Goal: Transaction & Acquisition: Purchase product/service

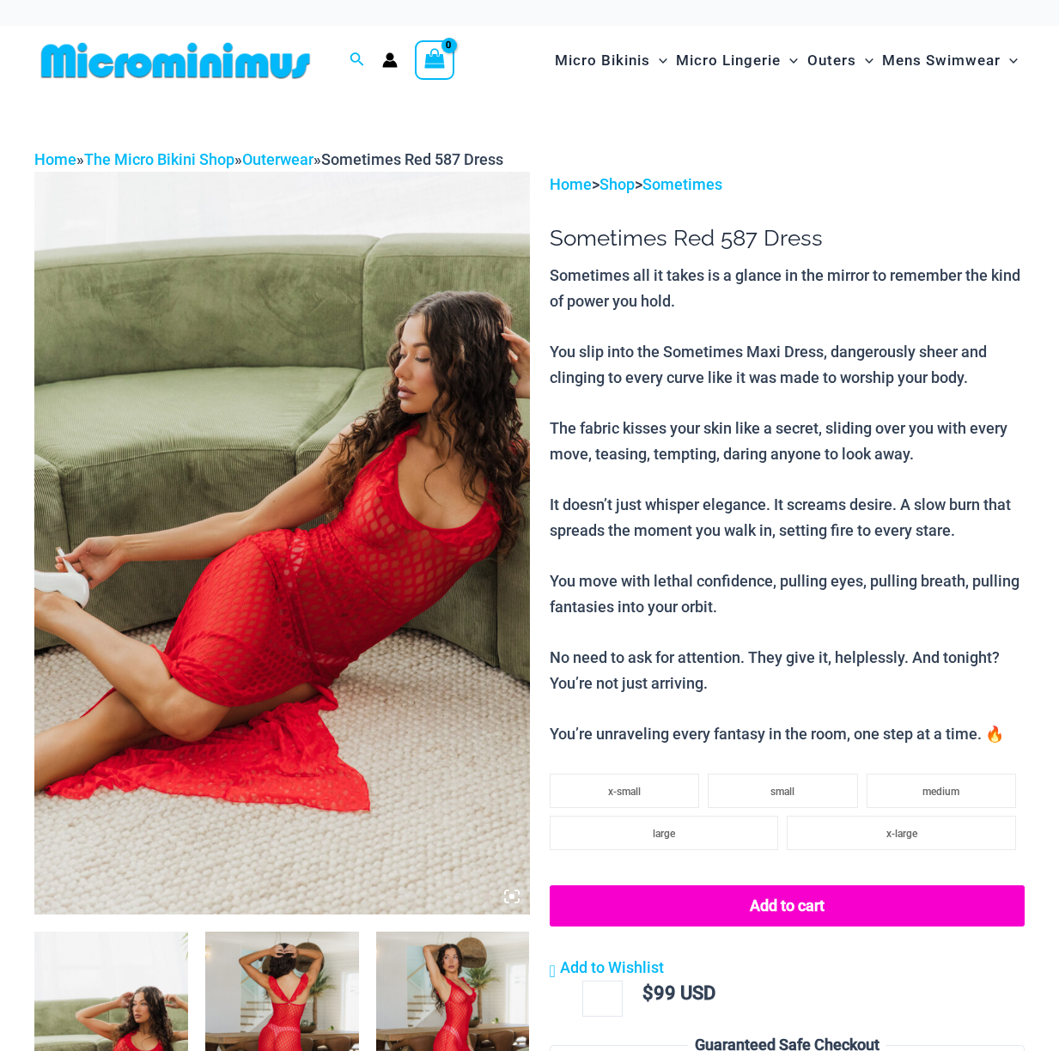
click at [427, 587] on img at bounding box center [282, 543] width 496 height 743
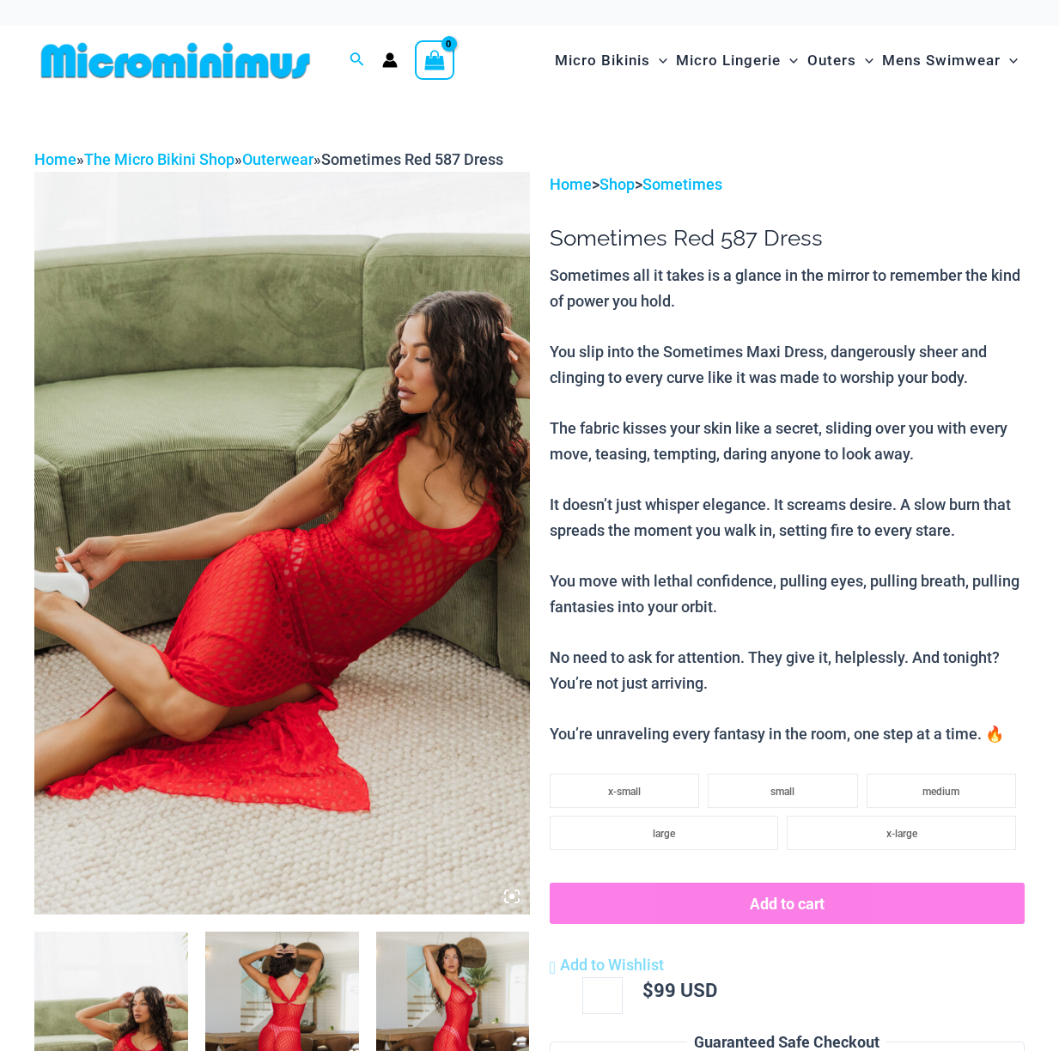
type input "**********"
click at [347, 574] on img at bounding box center [282, 543] width 496 height 743
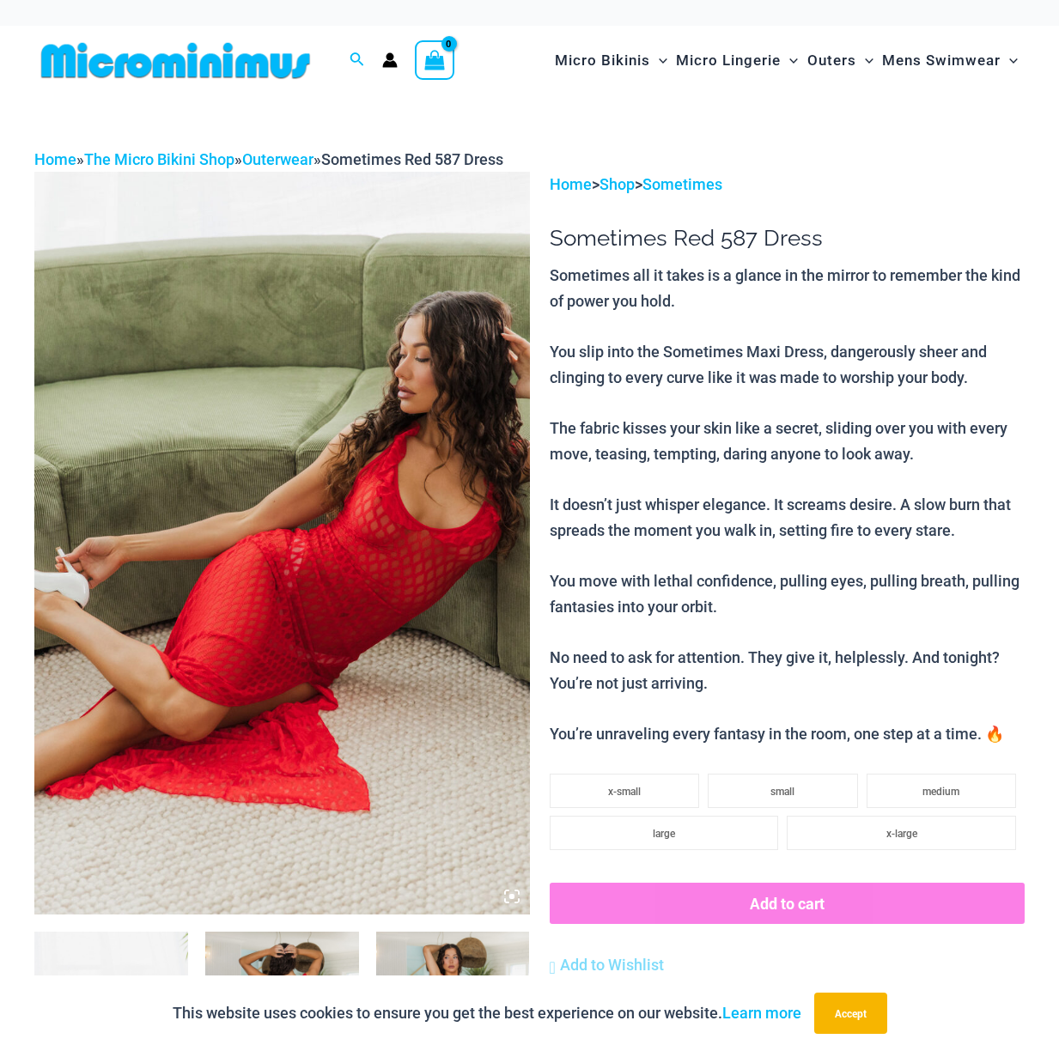
click at [301, 570] on img at bounding box center [282, 543] width 496 height 743
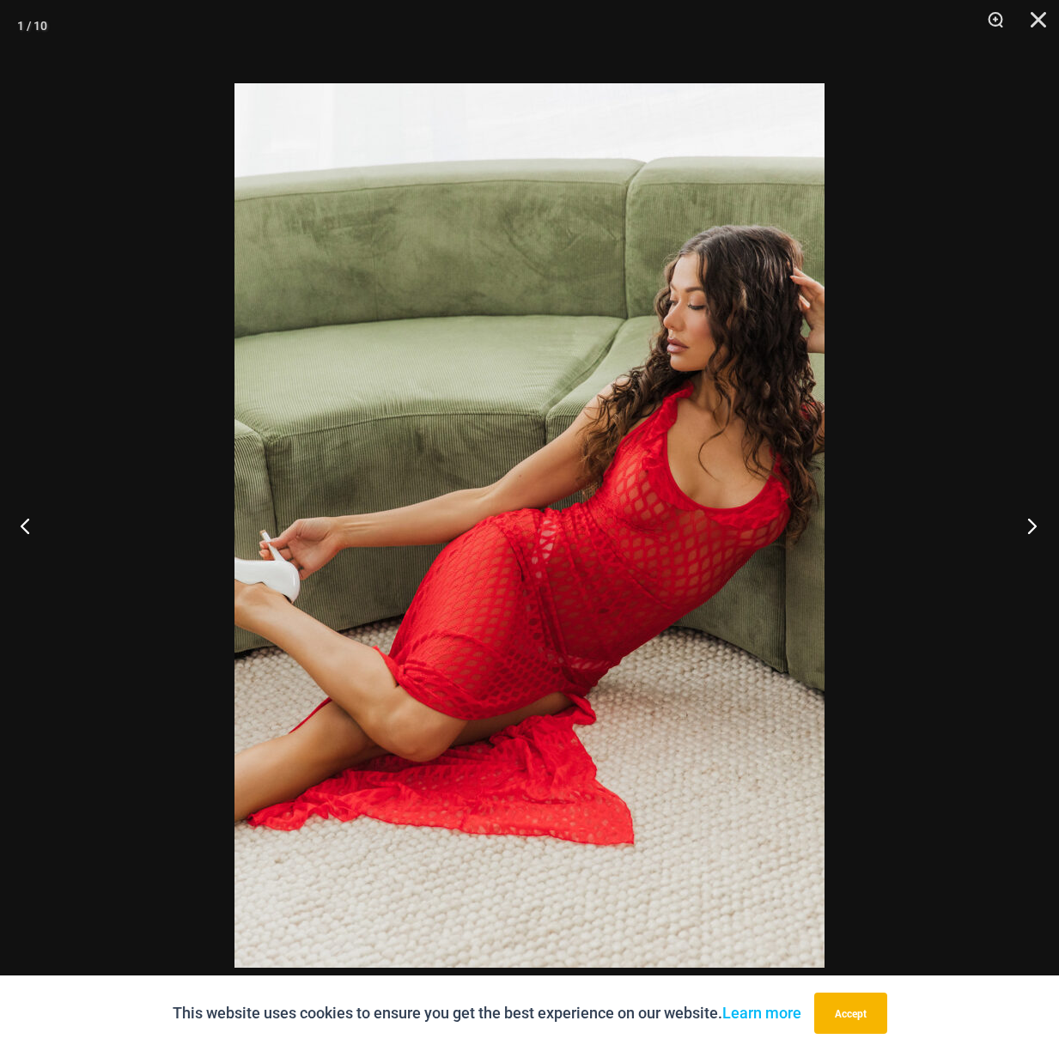
click at [1038, 519] on button "Next" at bounding box center [1027, 526] width 64 height 86
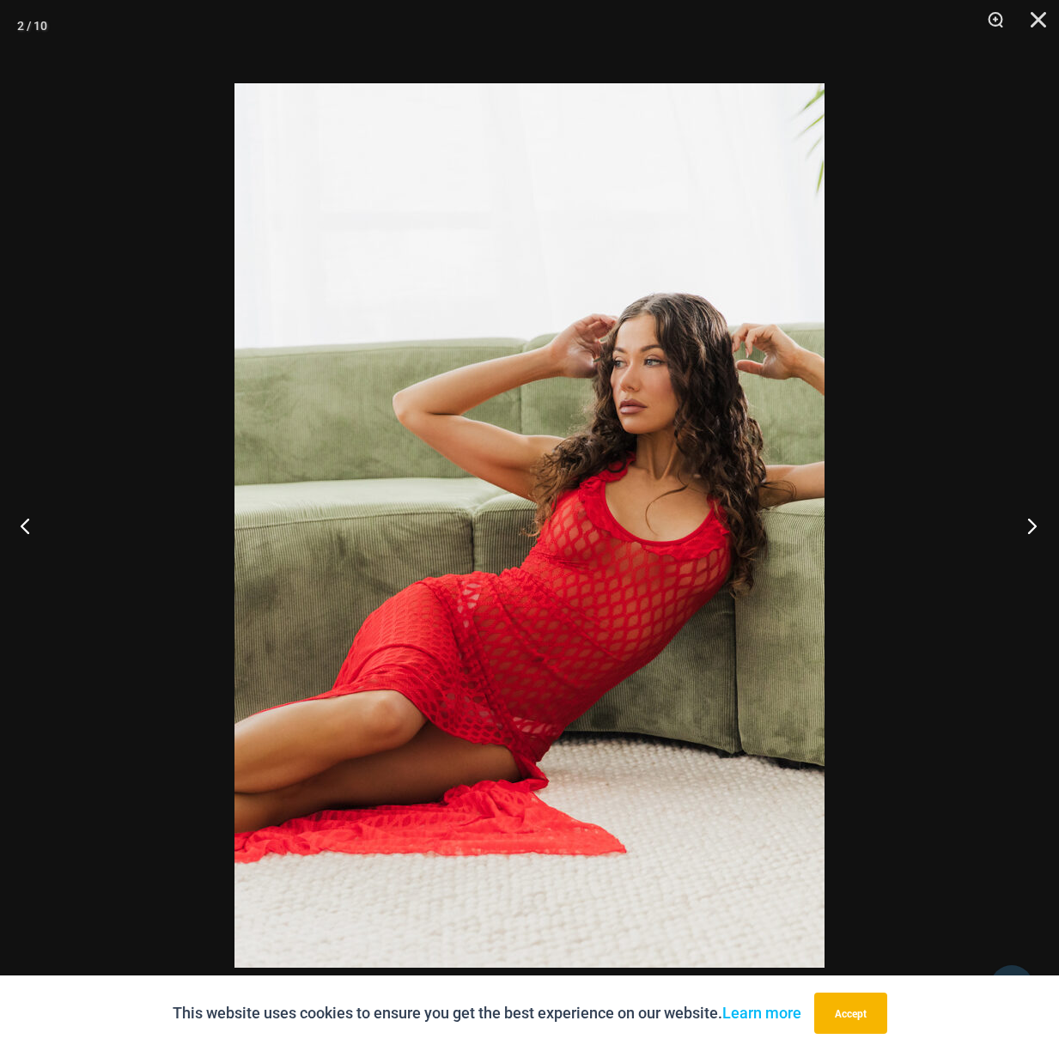
click at [1038, 519] on button "Next" at bounding box center [1027, 526] width 64 height 86
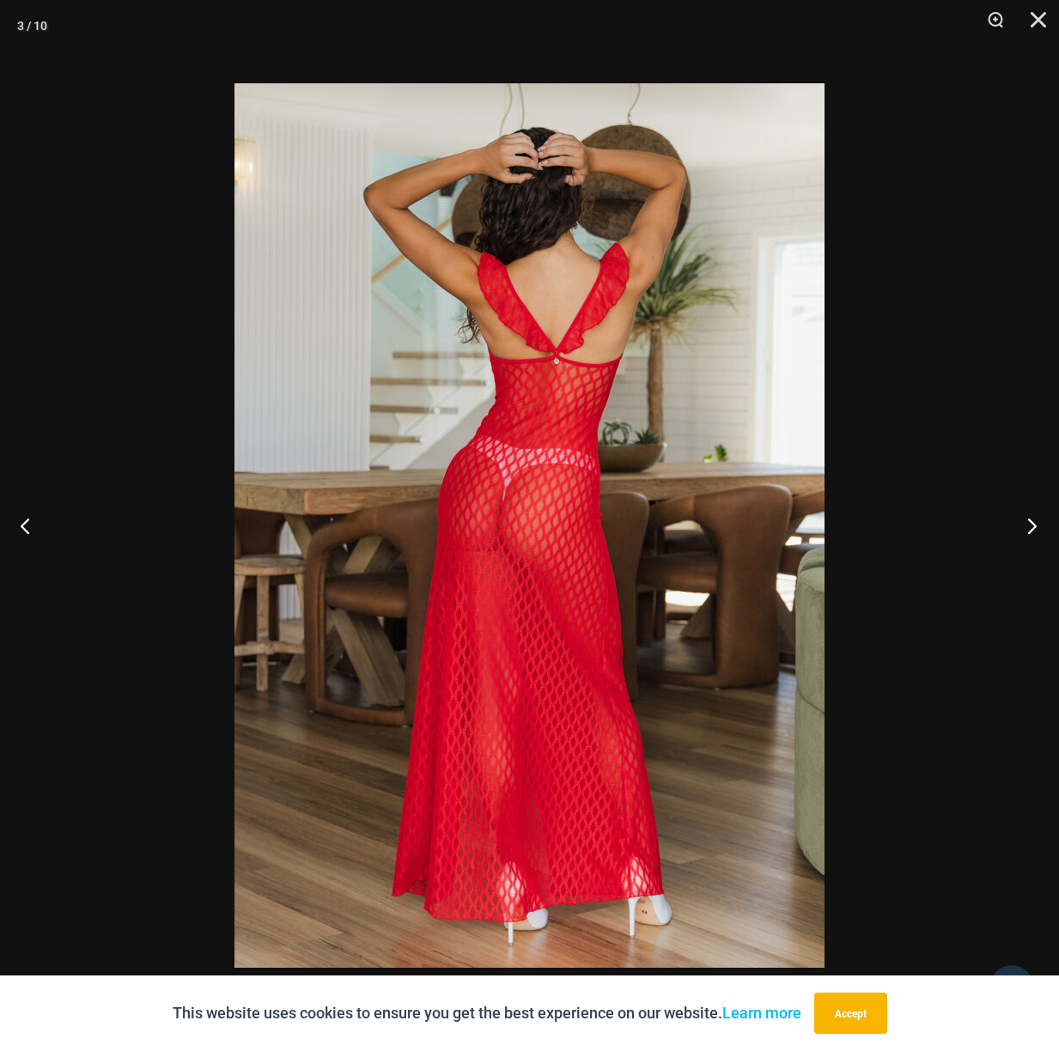
click at [1038, 519] on button "Next" at bounding box center [1027, 526] width 64 height 86
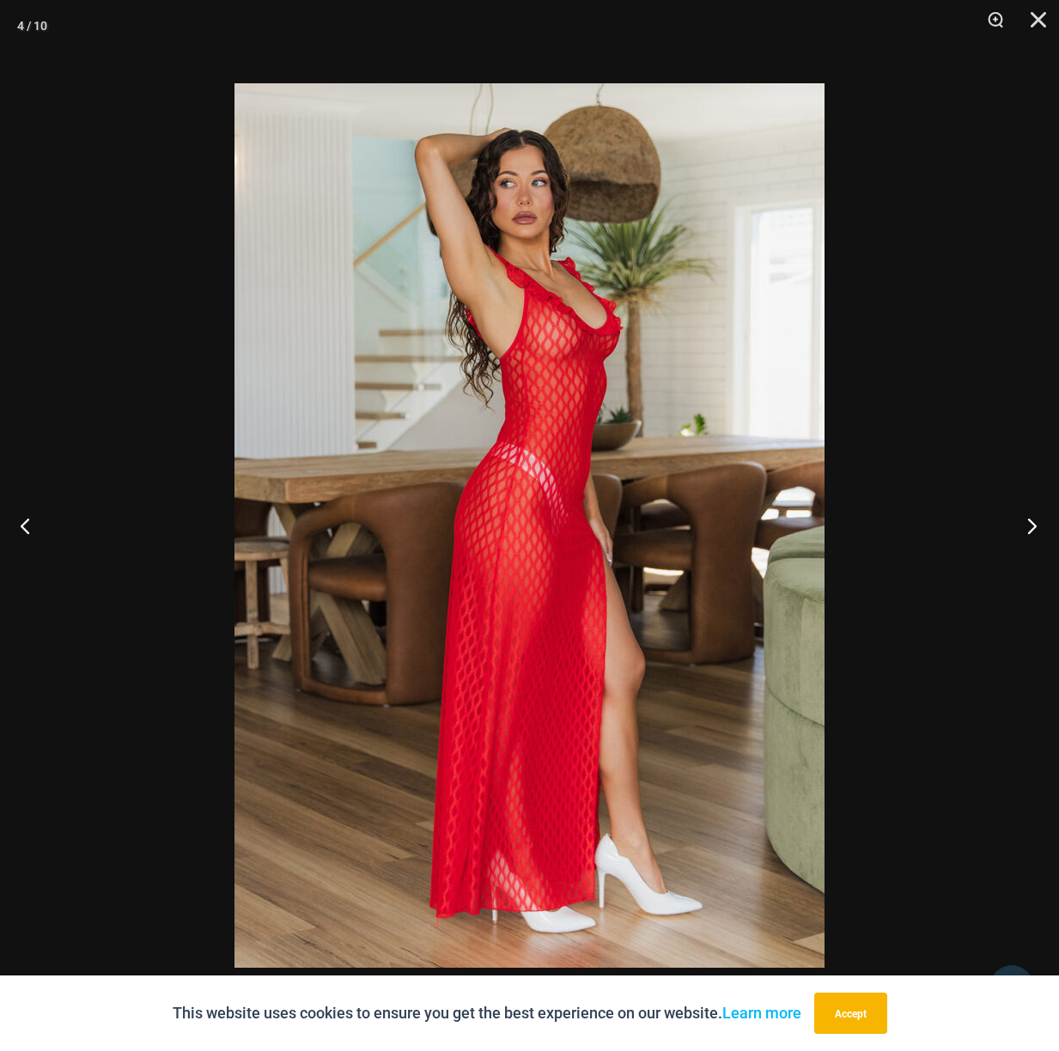
click at [1038, 519] on button "Next" at bounding box center [1027, 526] width 64 height 86
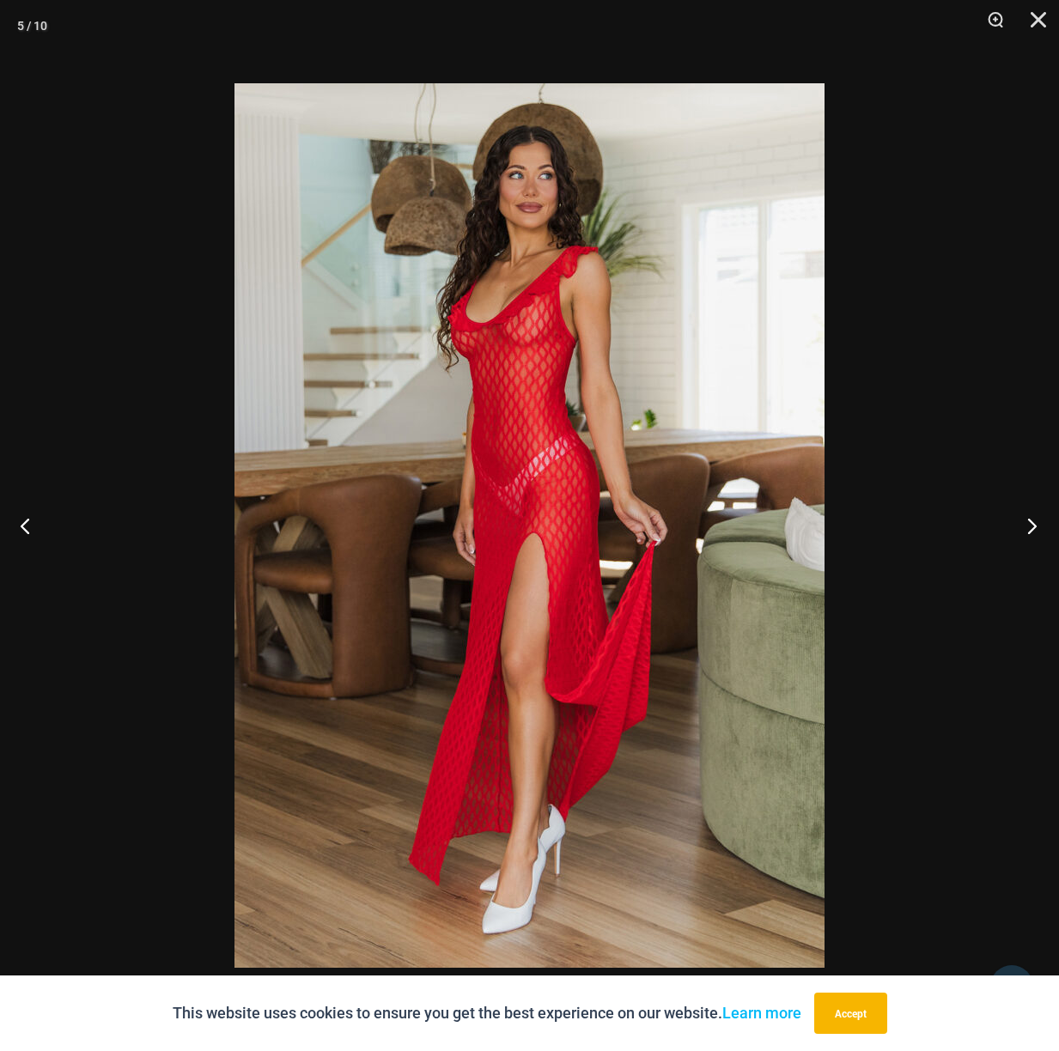
click at [1038, 519] on button "Next" at bounding box center [1027, 526] width 64 height 86
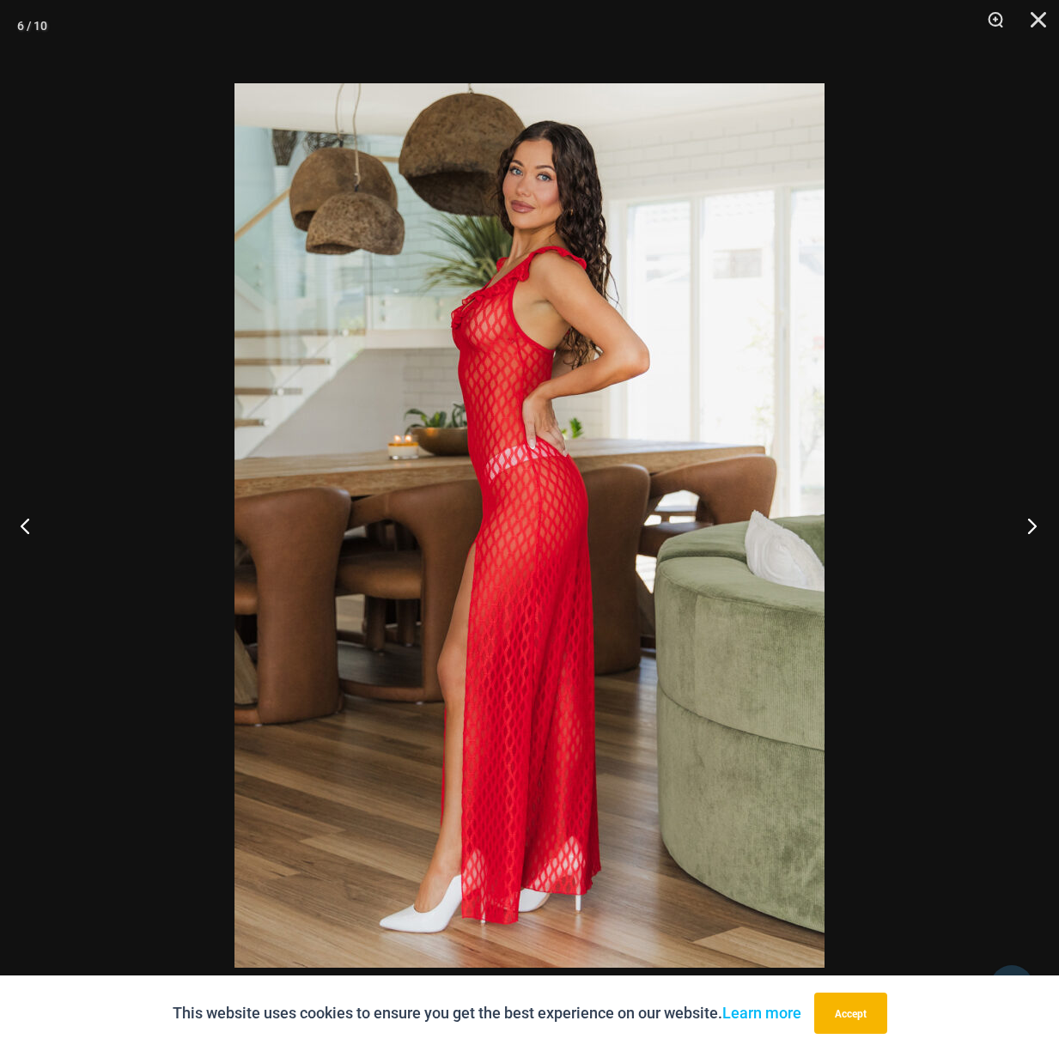
click at [1038, 519] on button "Next" at bounding box center [1027, 526] width 64 height 86
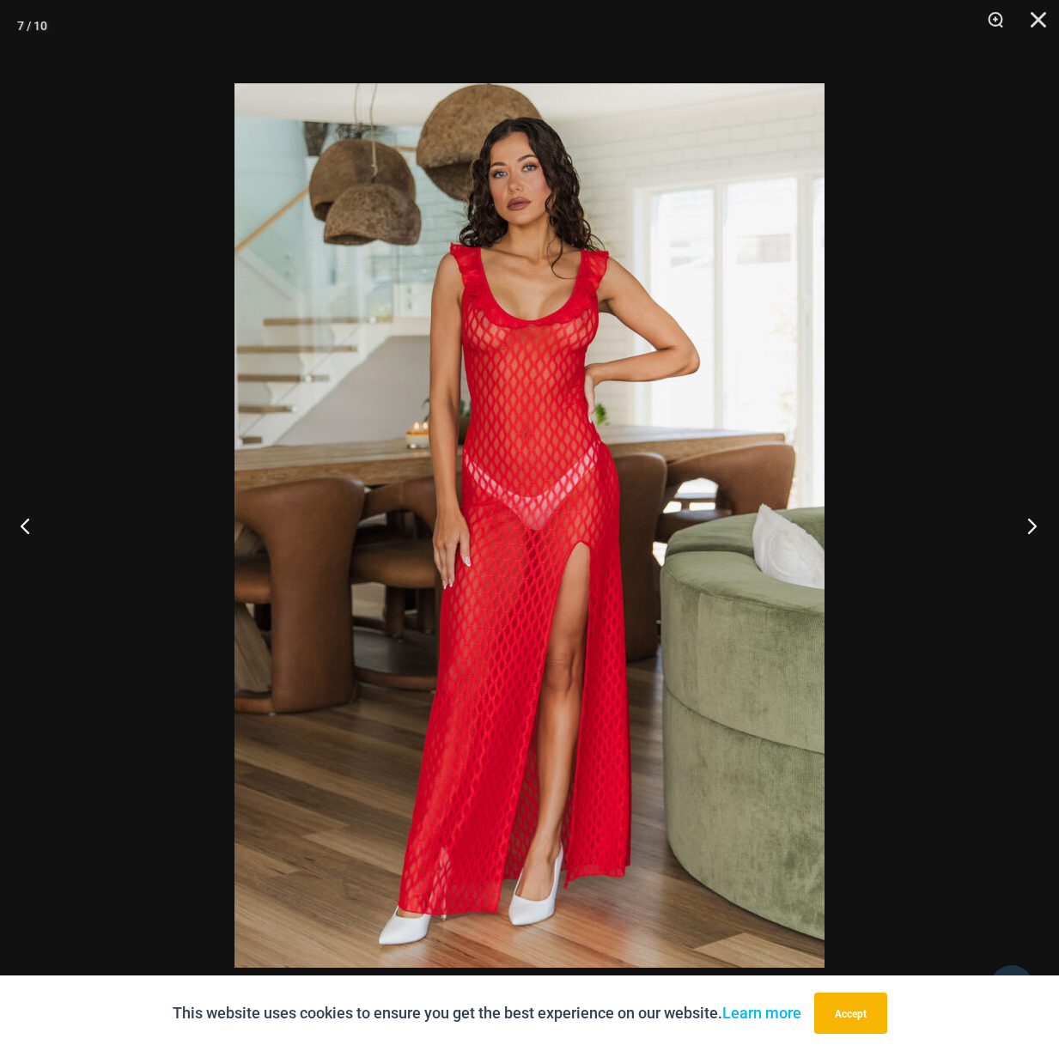
click at [1038, 519] on button "Next" at bounding box center [1027, 526] width 64 height 86
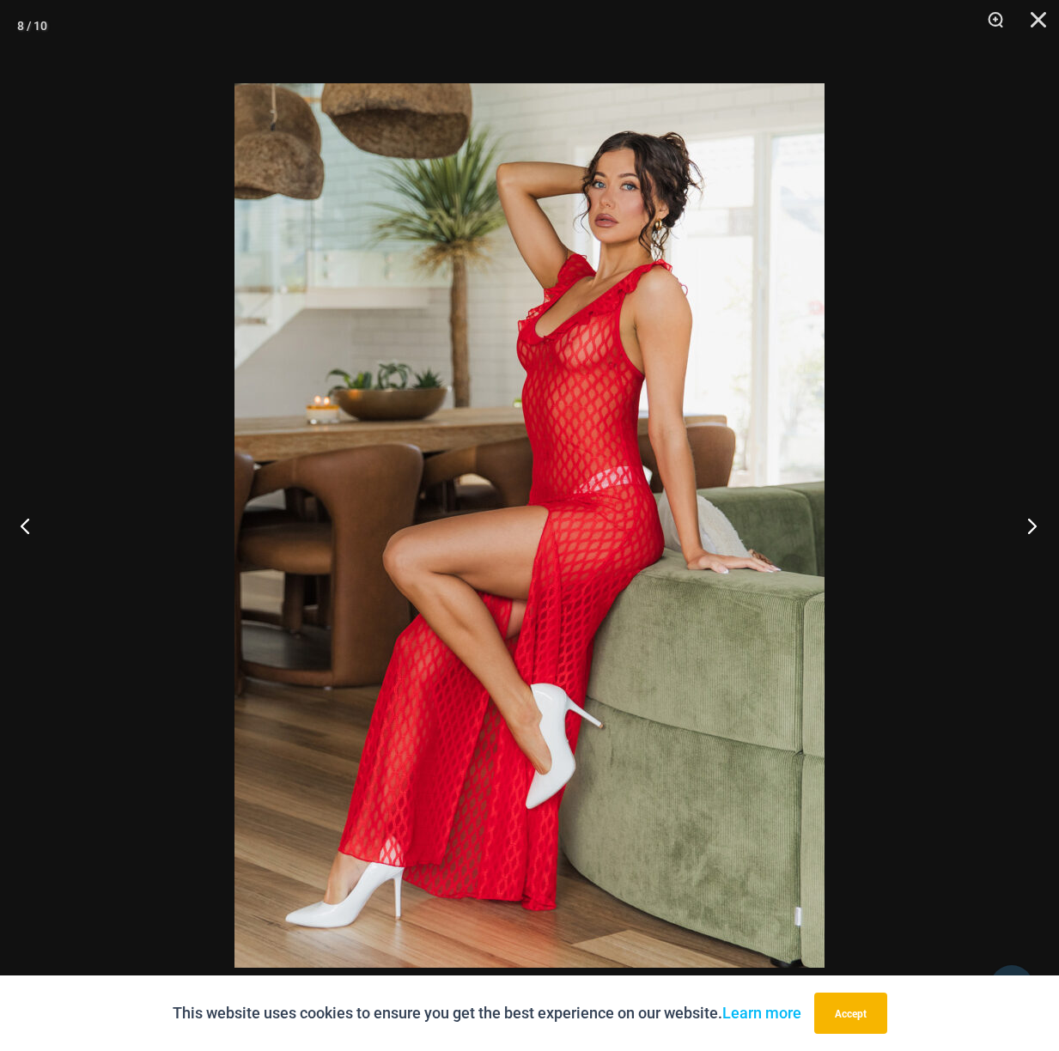
click at [1038, 519] on button "Next" at bounding box center [1027, 526] width 64 height 86
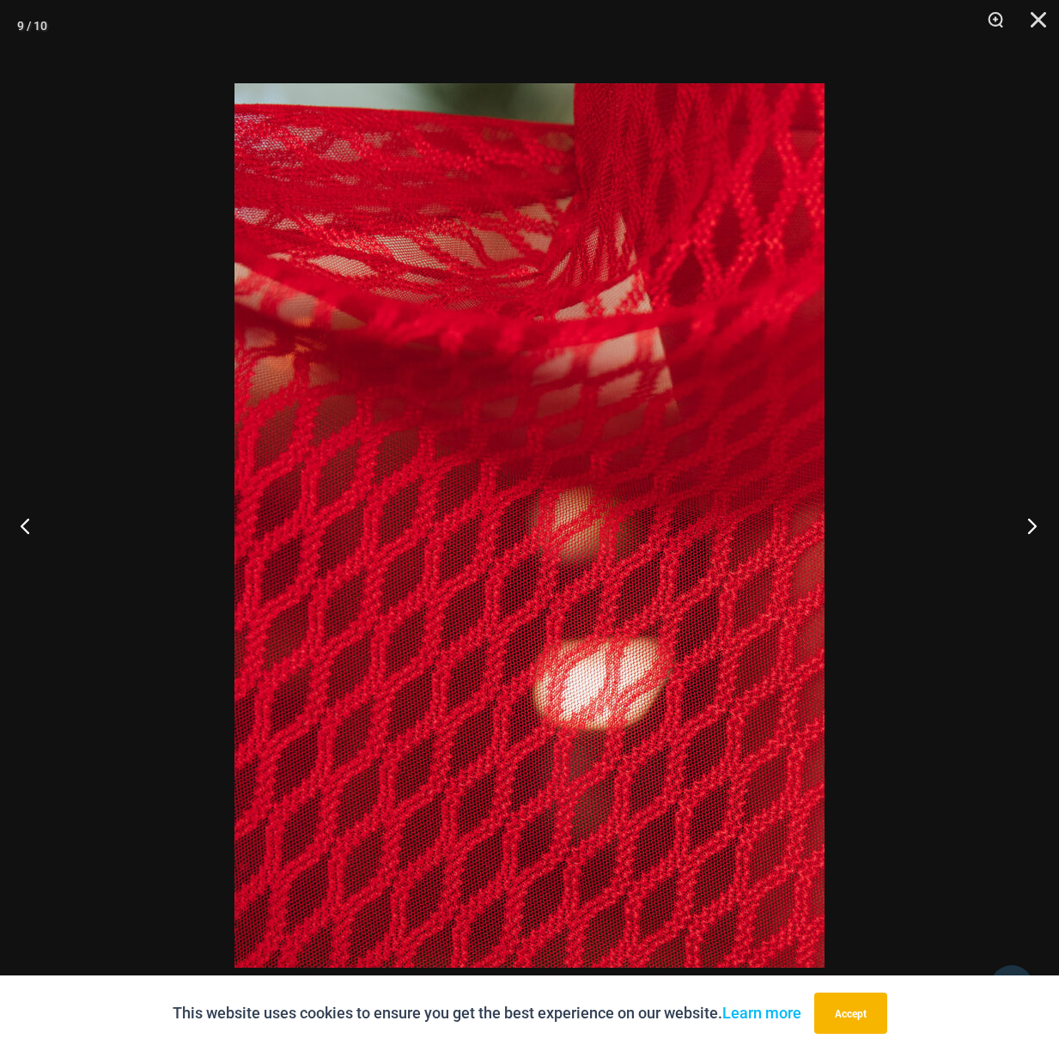
click at [1038, 519] on button "Next" at bounding box center [1027, 526] width 64 height 86
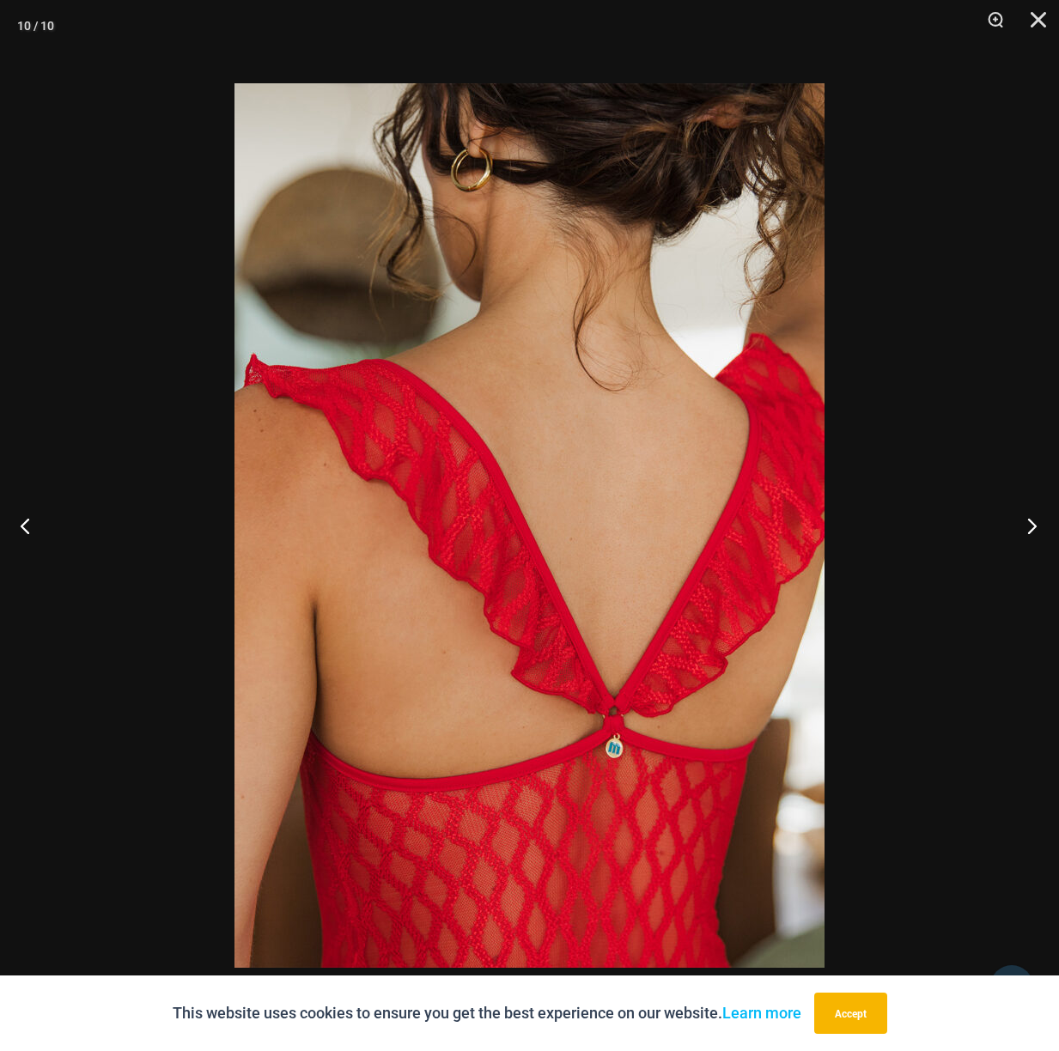
click at [1038, 519] on button "Next" at bounding box center [1027, 526] width 64 height 86
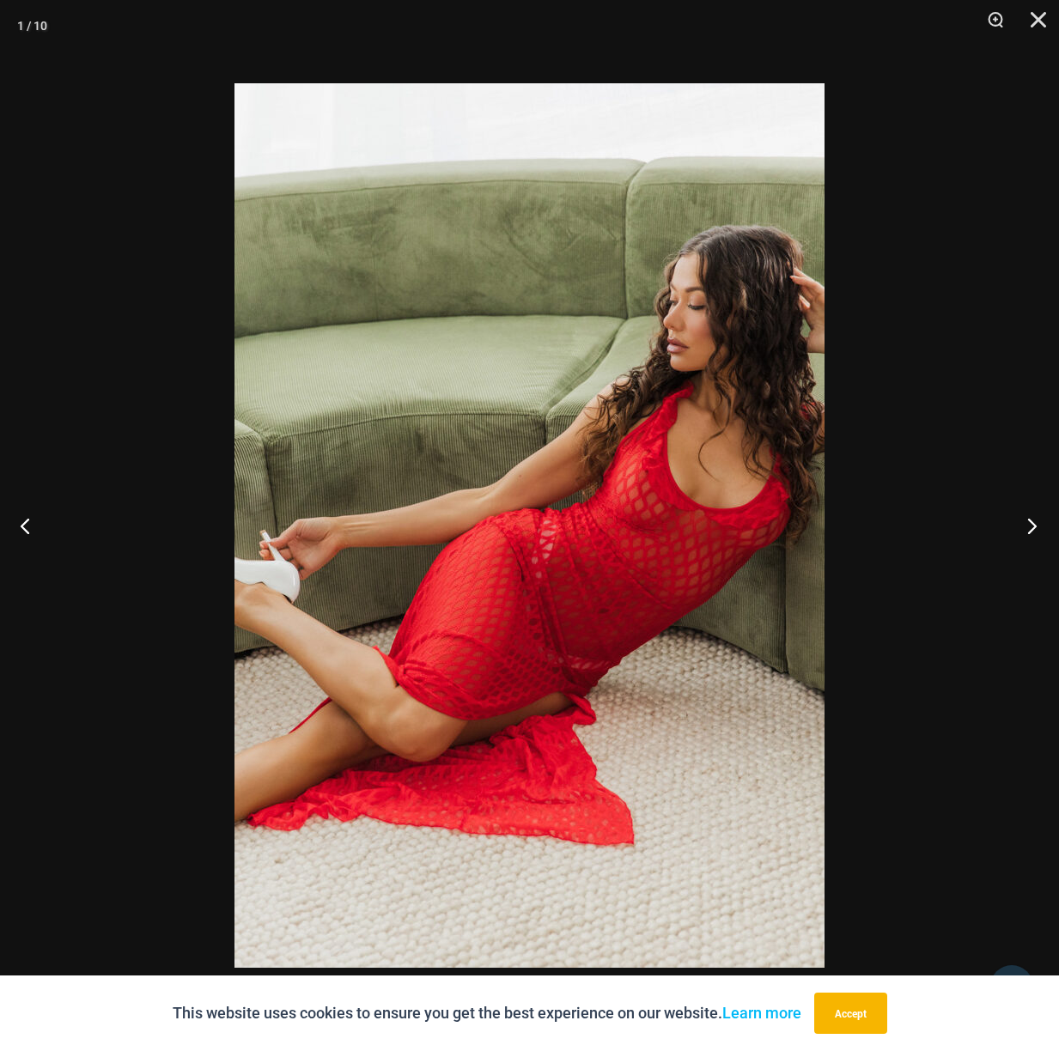
click at [1038, 519] on button "Next" at bounding box center [1027, 526] width 64 height 86
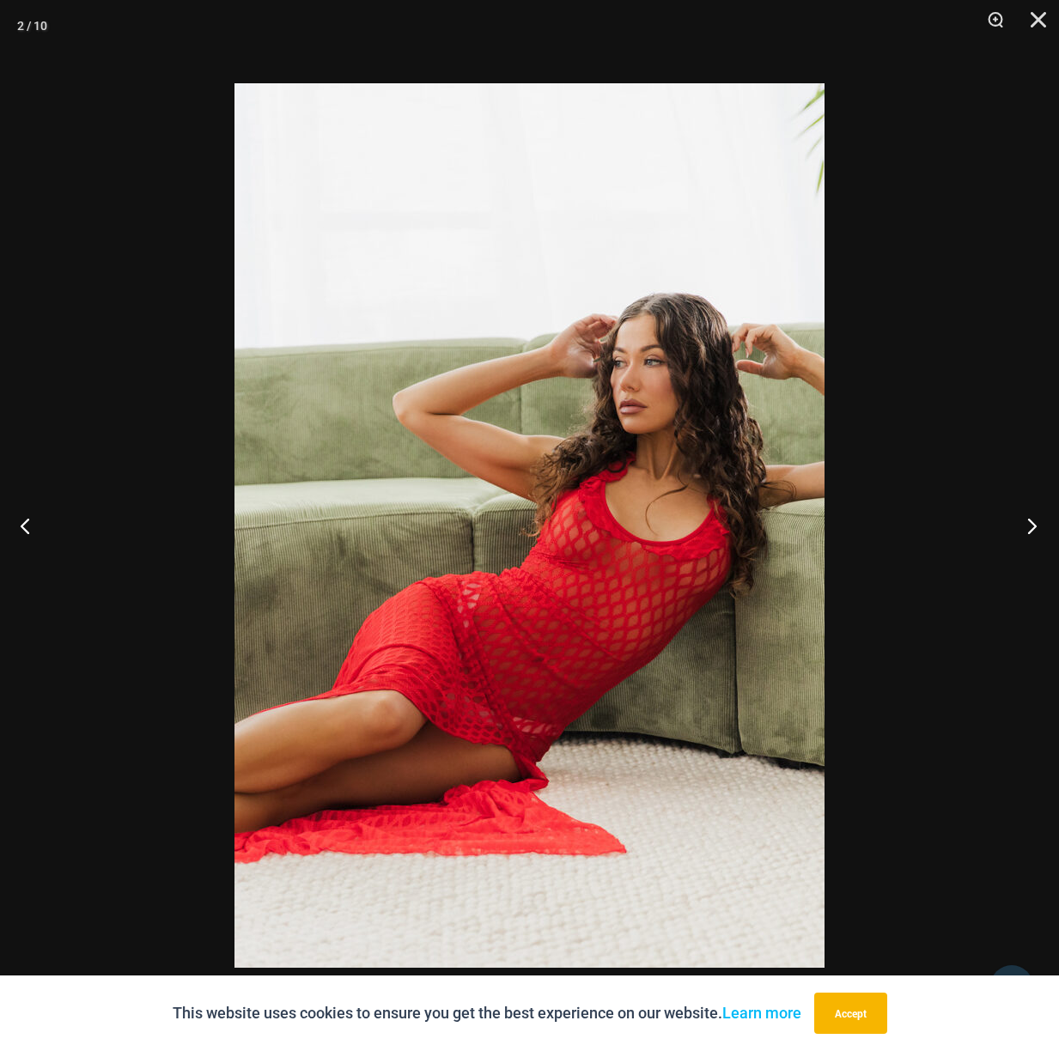
click at [1038, 519] on button "Next" at bounding box center [1027, 526] width 64 height 86
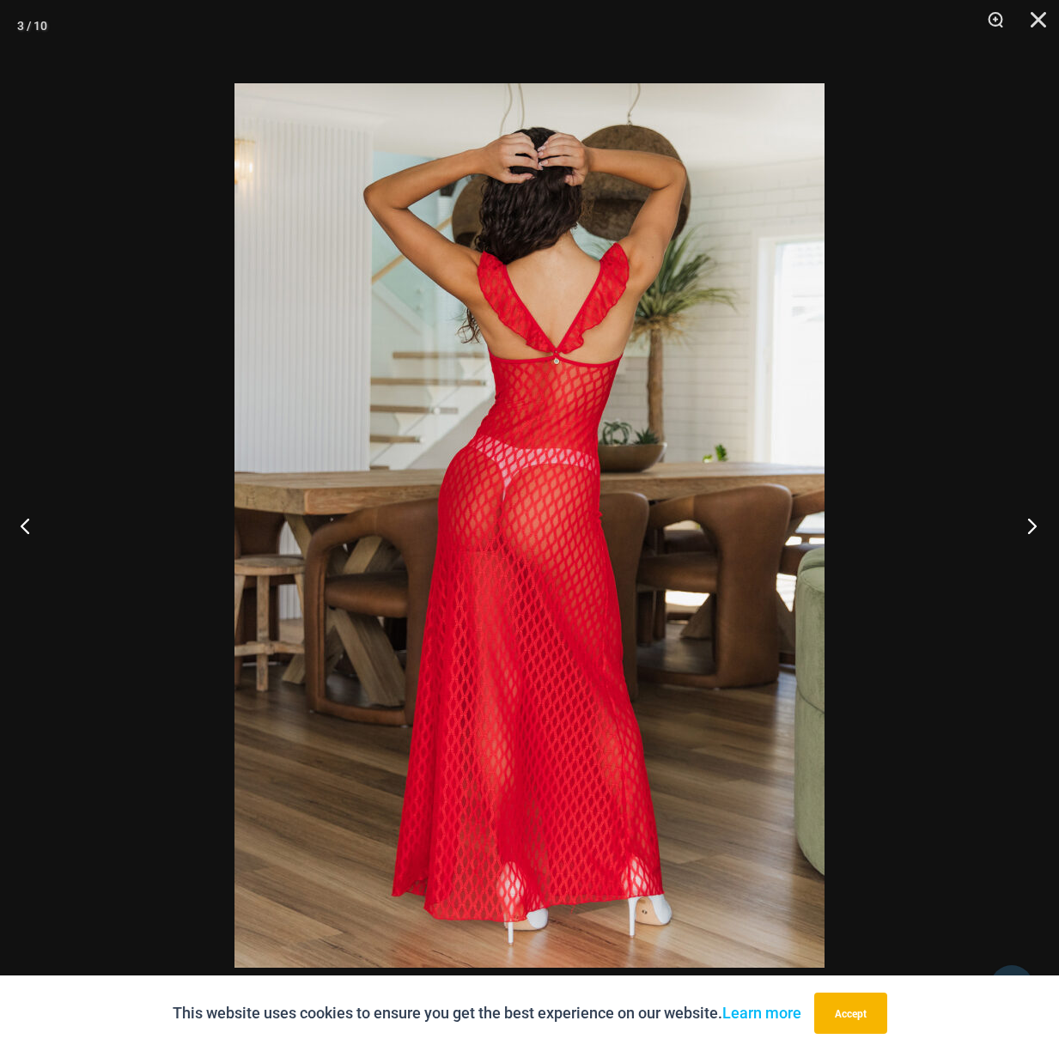
click at [1038, 519] on button "Next" at bounding box center [1027, 526] width 64 height 86
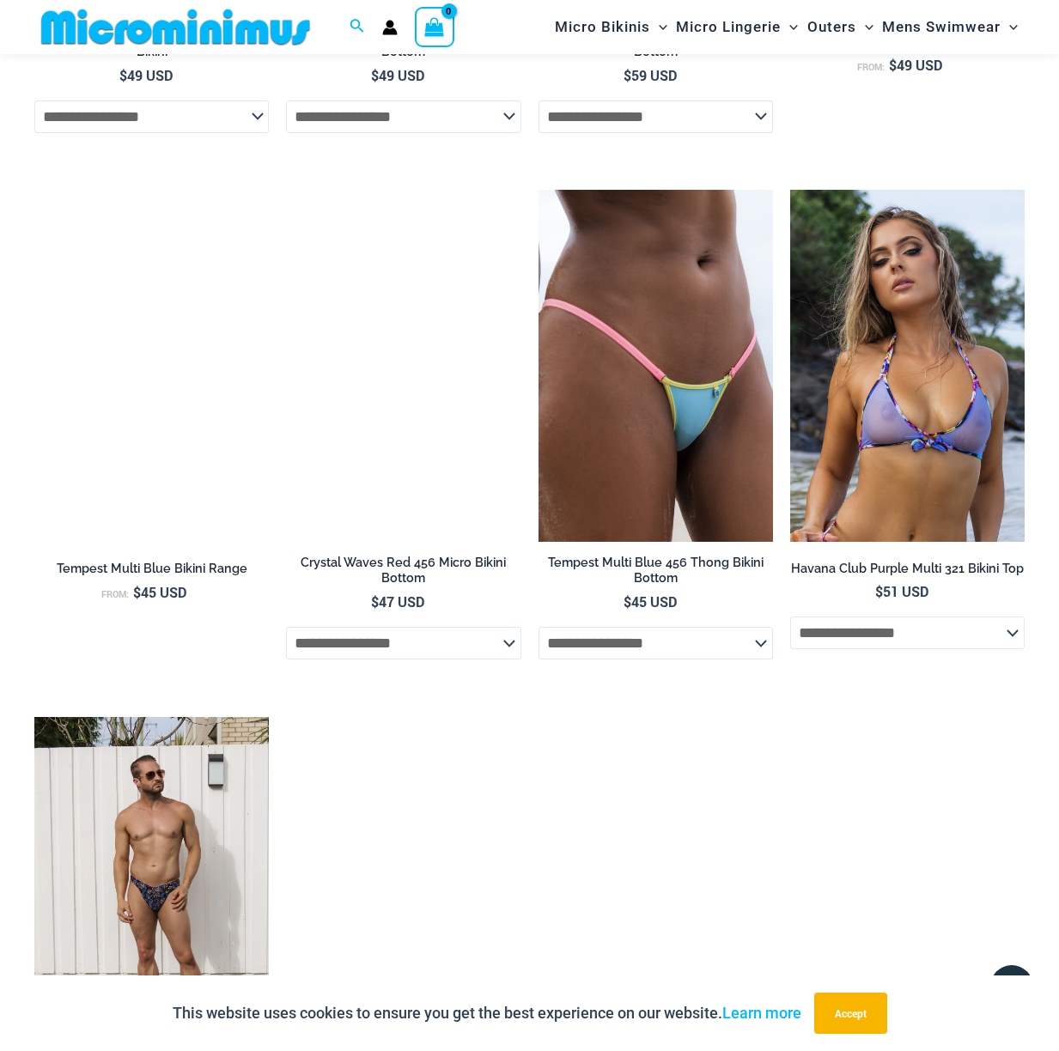
scroll to position [2052, 0]
